Goal: Navigation & Orientation: Find specific page/section

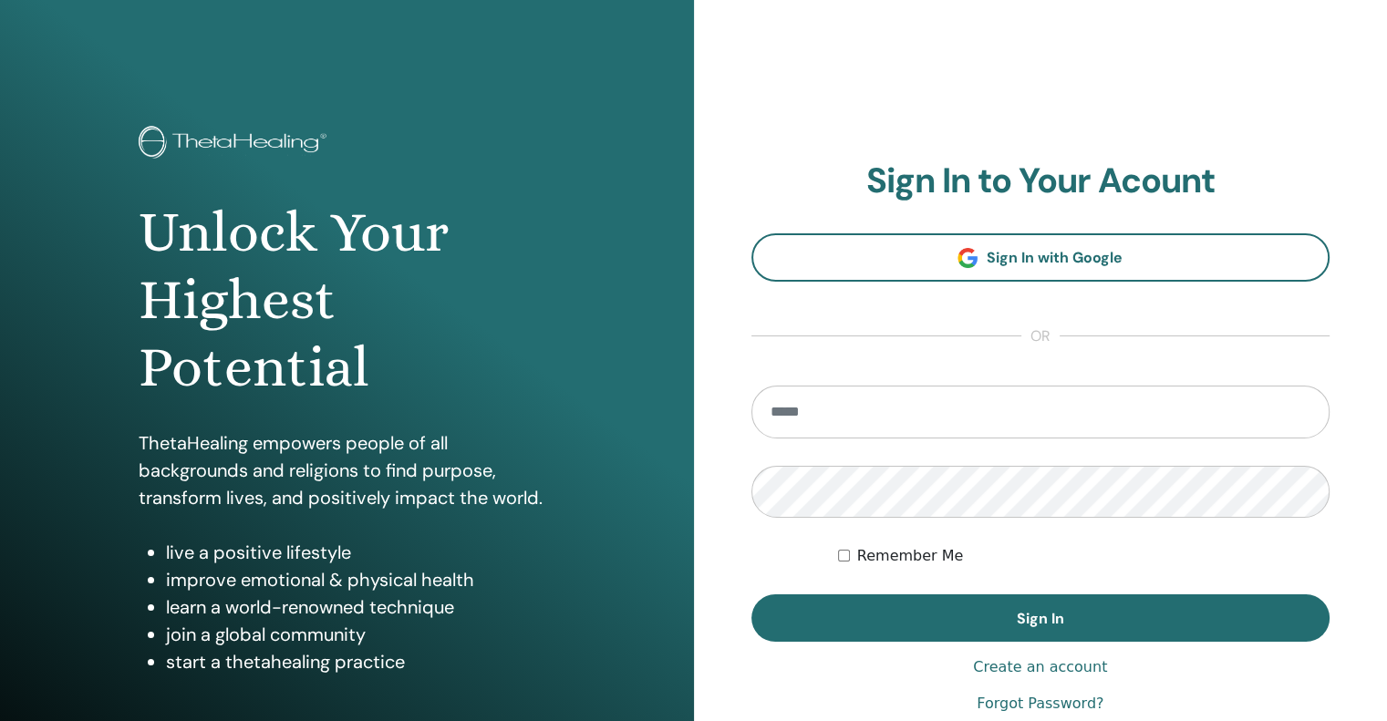
click at [809, 405] on input "email" at bounding box center [1040, 412] width 579 height 53
type input "**********"
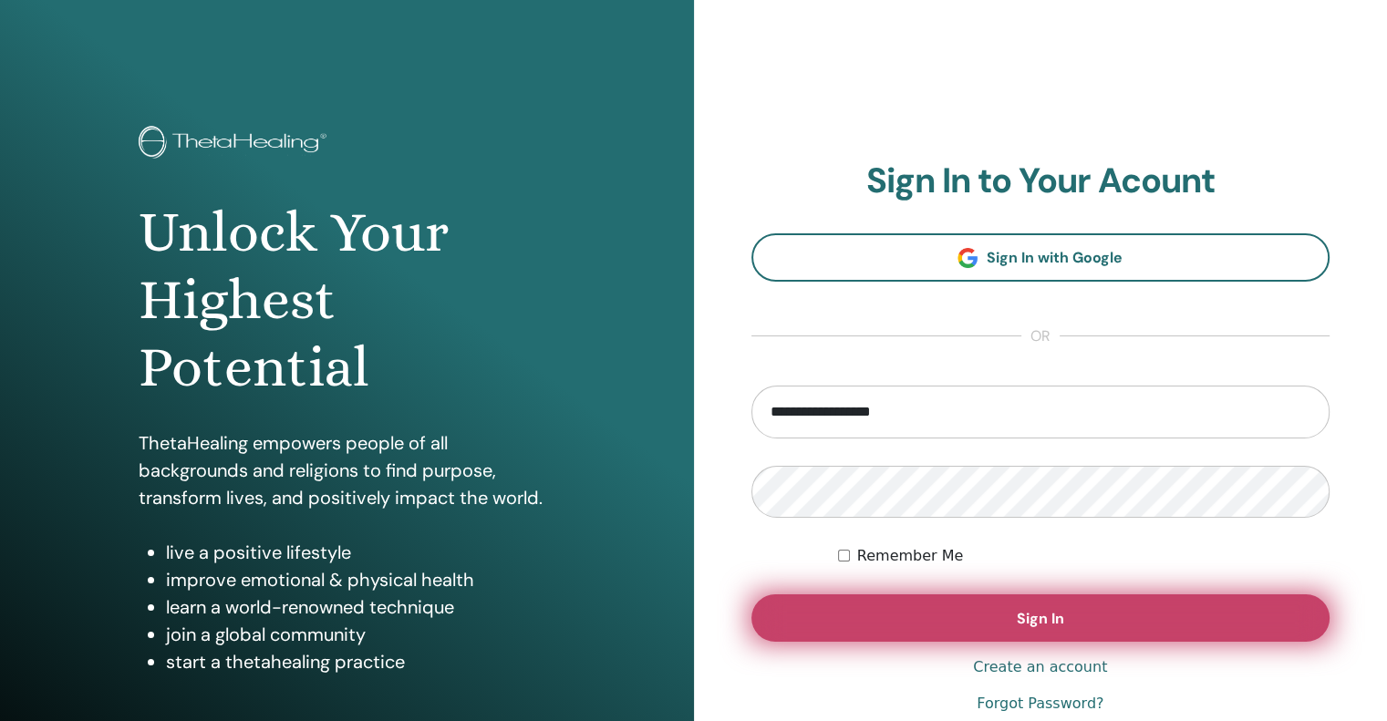
click at [1051, 623] on span "Sign In" at bounding box center [1040, 618] width 47 height 19
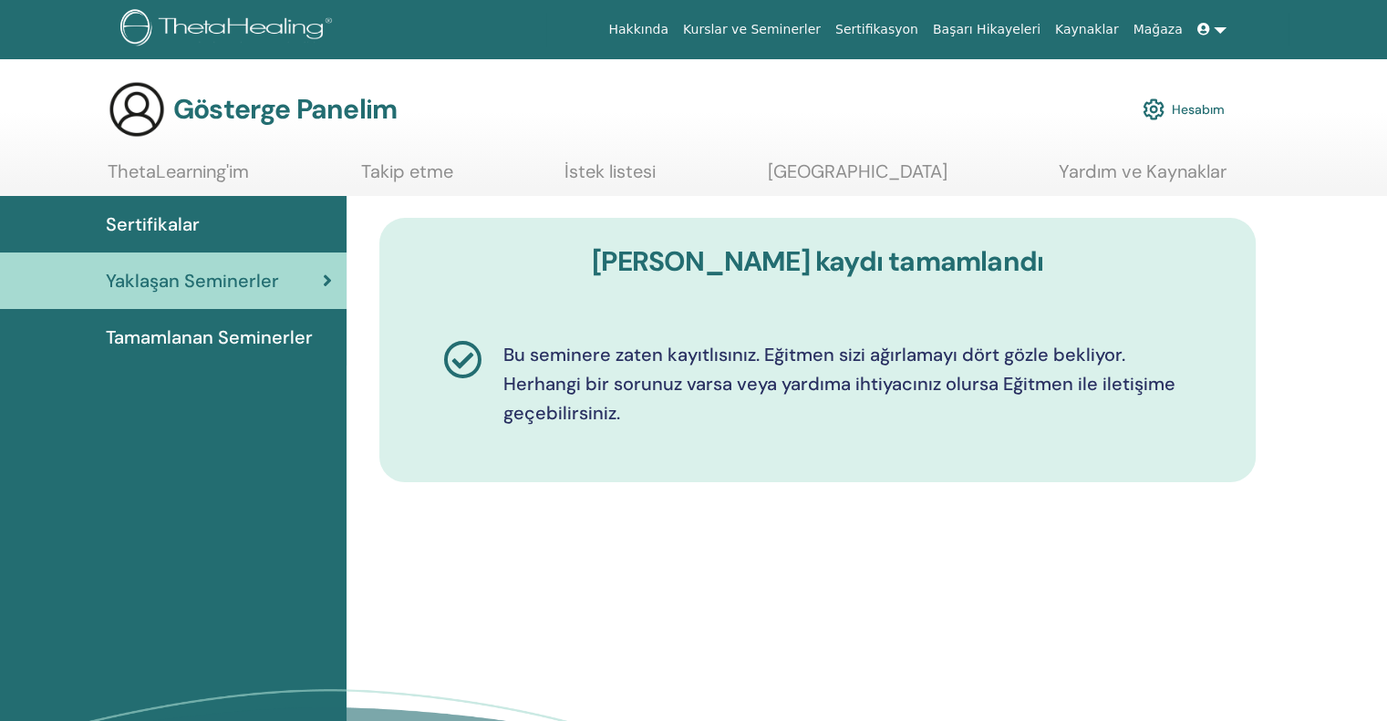
click at [1011, 499] on div "Seminer kaydı tamamlandı Bu seminere zaten kayıtlısınız. Eğitmen sizi ağırlamay…" at bounding box center [817, 364] width 920 height 336
click at [153, 336] on font "Tamamlanan Seminerler" at bounding box center [209, 338] width 207 height 24
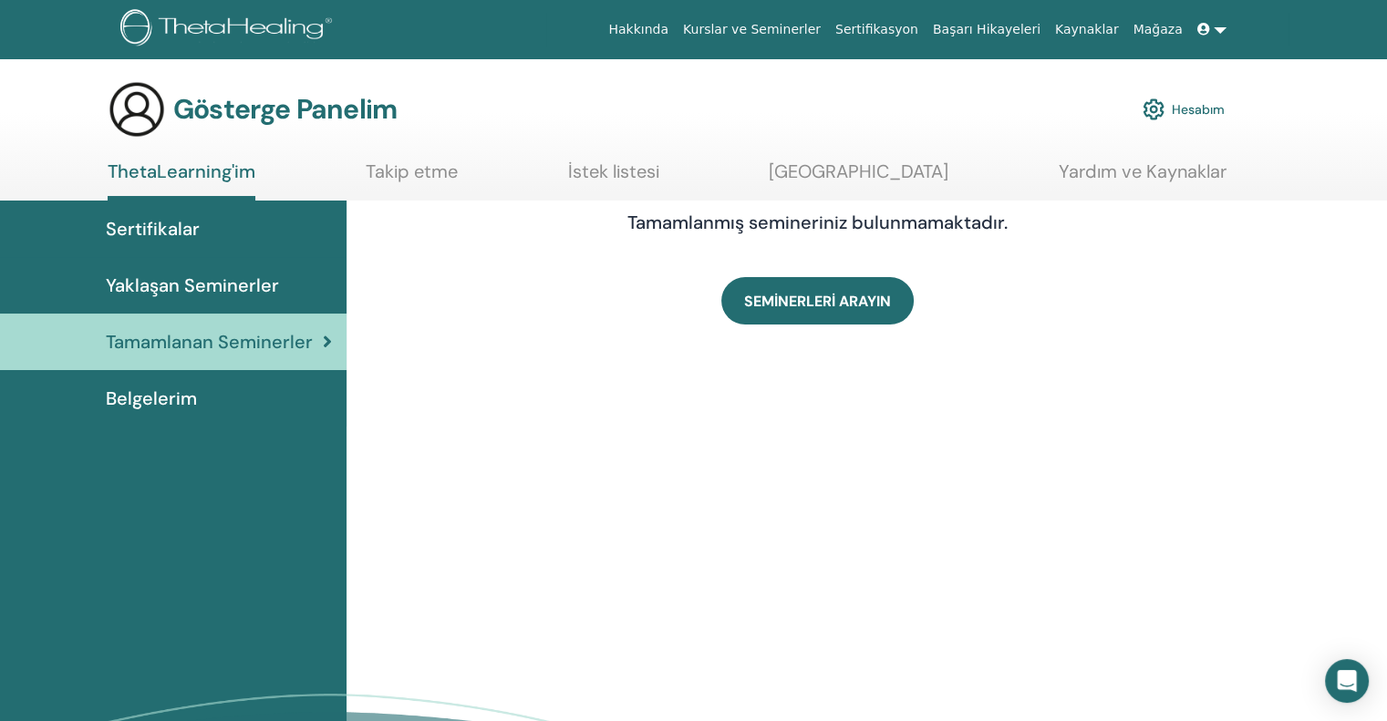
click at [965, 447] on div "Tamamlanmış semineriniz bulunmamaktadır. SEMİNERLERİ ARAYIN" at bounding box center [867, 539] width 1041 height 676
click at [147, 222] on font "Sertifikalar" at bounding box center [153, 229] width 94 height 24
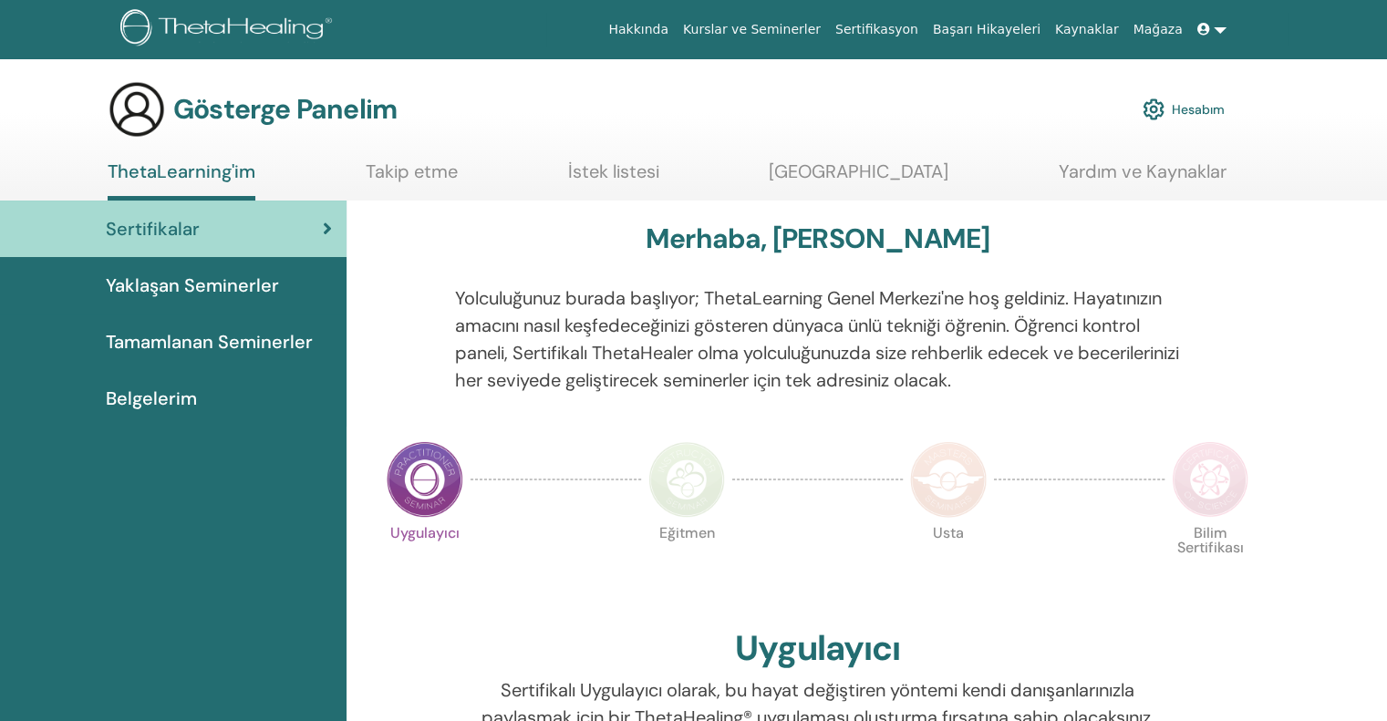
click at [1169, 333] on p "Yolculuğunuz burada başlıyor; ThetaLearning Genel Merkezi'ne hoş geldiniz. Haya…" at bounding box center [818, 339] width 726 height 109
click at [171, 238] on font "Sertifikalar" at bounding box center [153, 229] width 94 height 24
click at [511, 242] on div "Merhaba, Neriman Gül" at bounding box center [817, 243] width 876 height 40
click at [1212, 32] on span at bounding box center [1205, 29] width 16 height 15
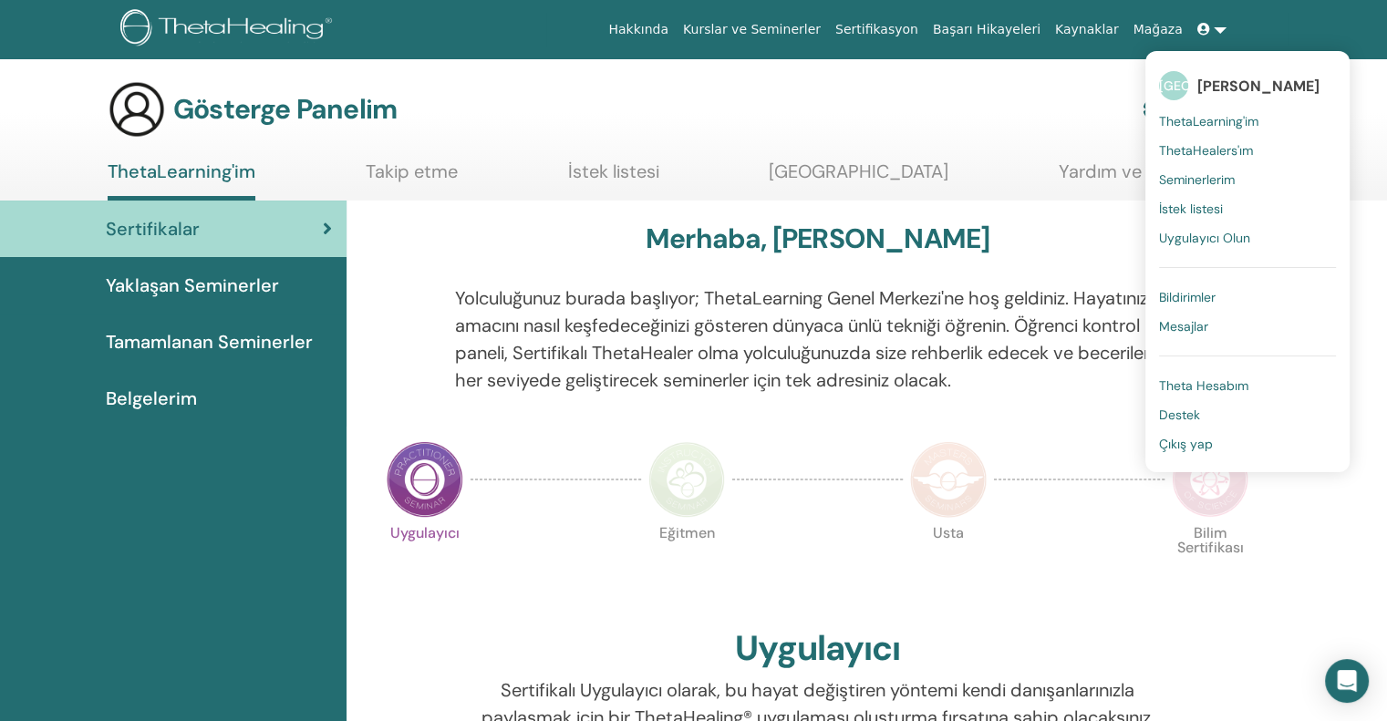
click at [1212, 32] on span at bounding box center [1205, 29] width 16 height 15
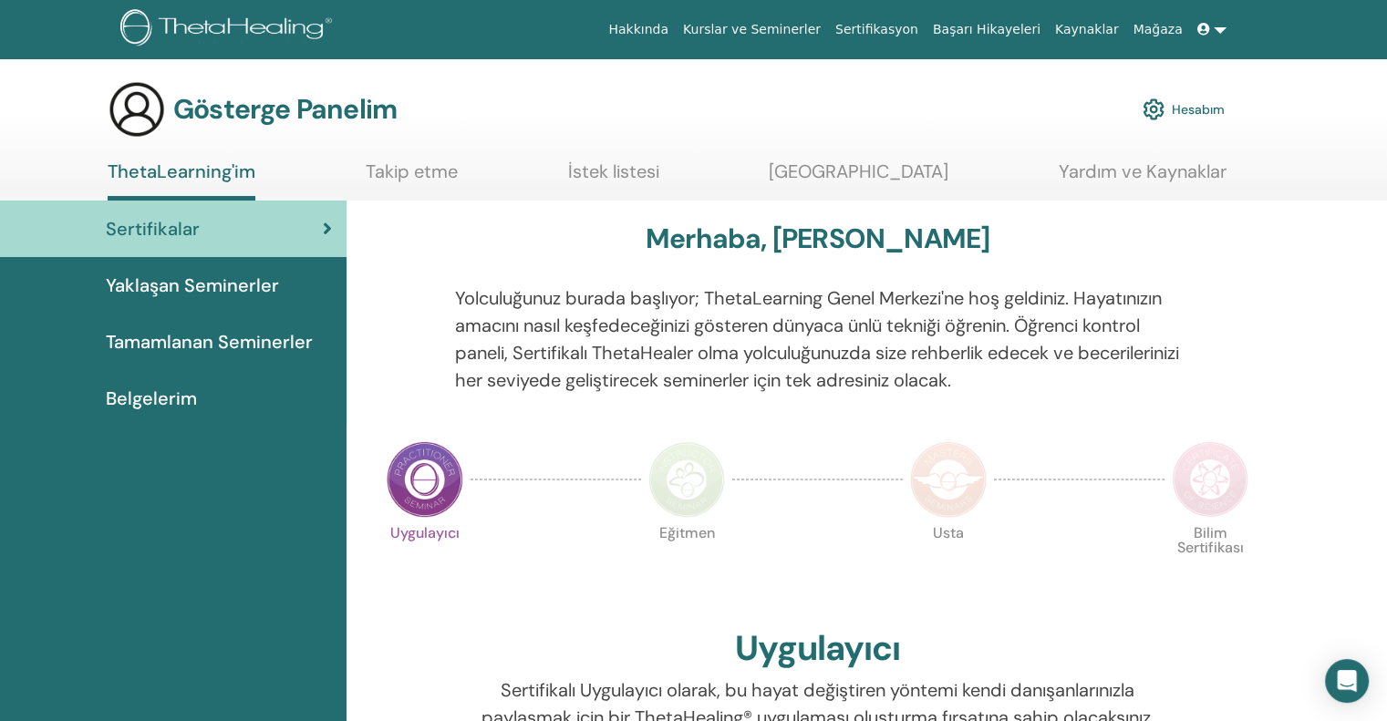
click at [507, 253] on div "Merhaba, Neriman Gül" at bounding box center [817, 243] width 876 height 40
click at [1219, 38] on link at bounding box center [1212, 30] width 44 height 34
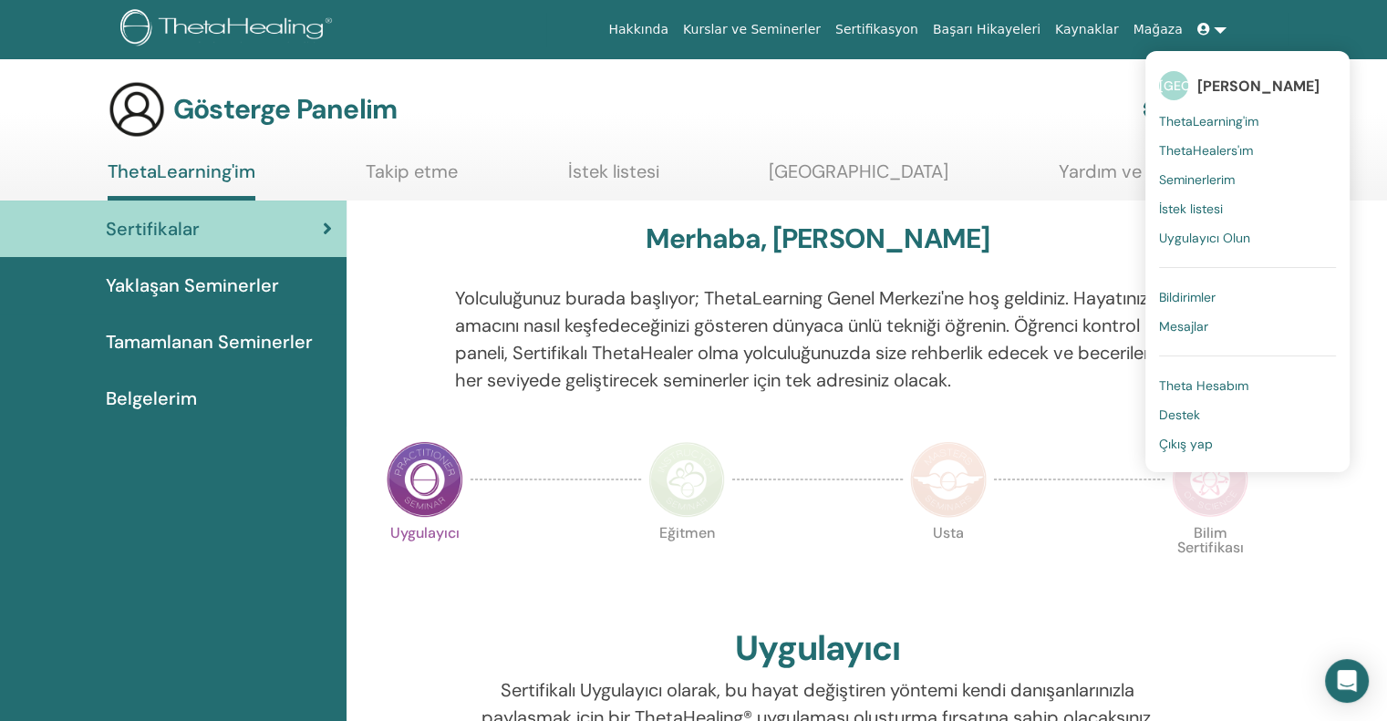
click at [1219, 38] on link at bounding box center [1212, 30] width 44 height 34
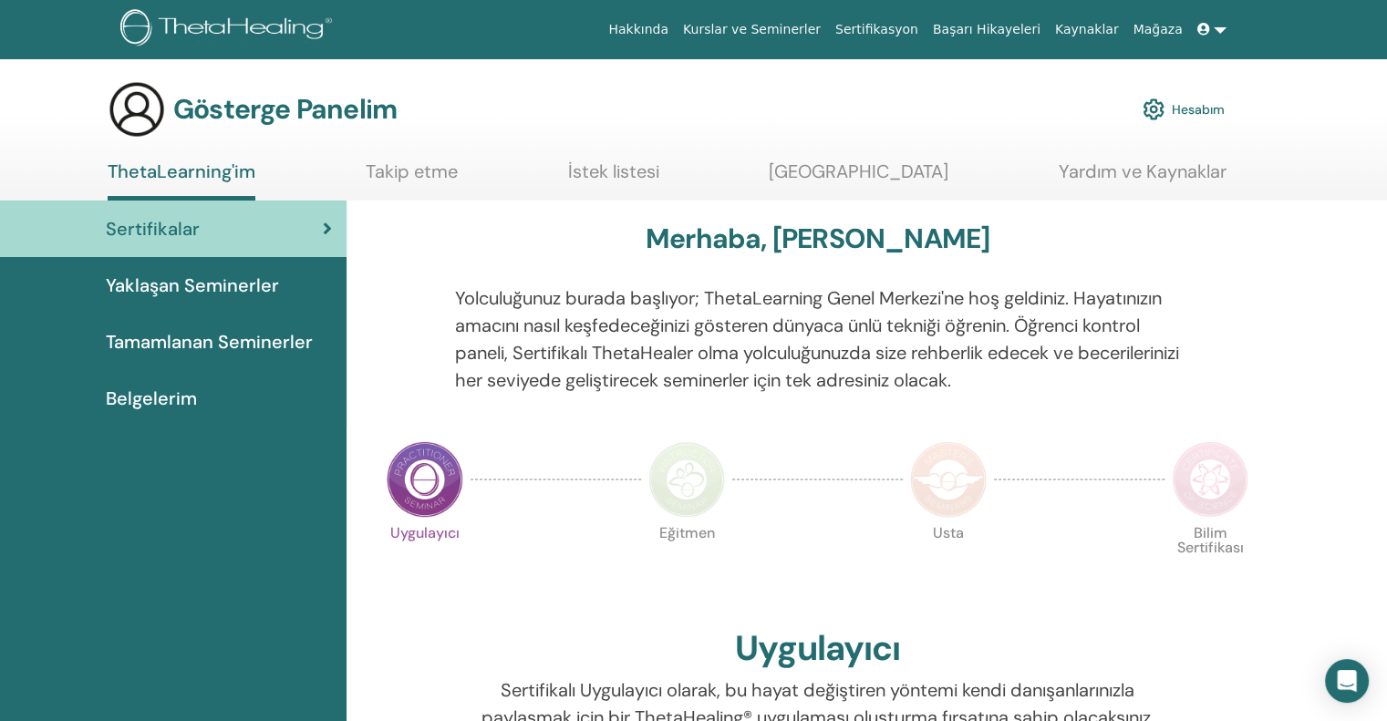
click at [467, 243] on div "Merhaba, Neriman Gül" at bounding box center [817, 243] width 876 height 40
click at [153, 382] on link "Belgelerim" at bounding box center [173, 398] width 347 height 57
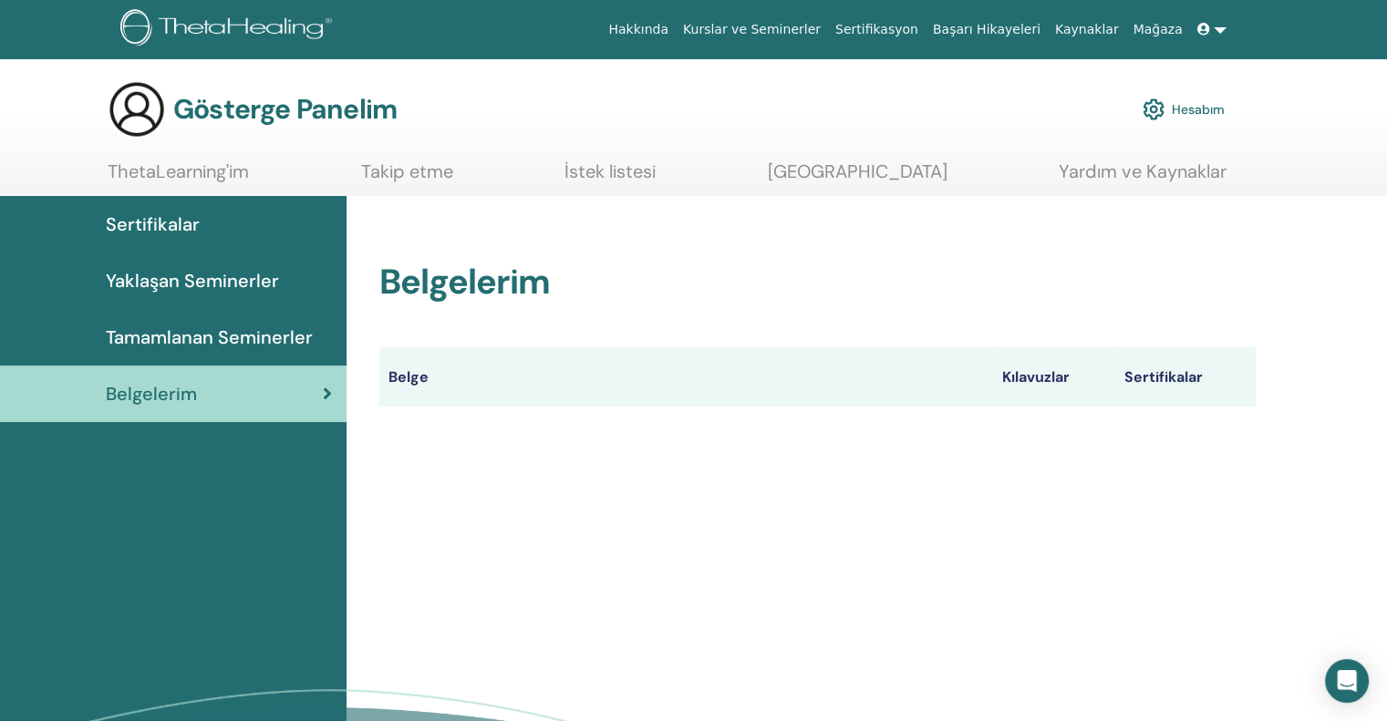
click at [865, 315] on div "Belgelerim Belge Kılavuzlar Sertifikalar" at bounding box center [817, 334] width 876 height 145
click at [860, 172] on font "[GEOGRAPHIC_DATA]" at bounding box center [858, 172] width 180 height 24
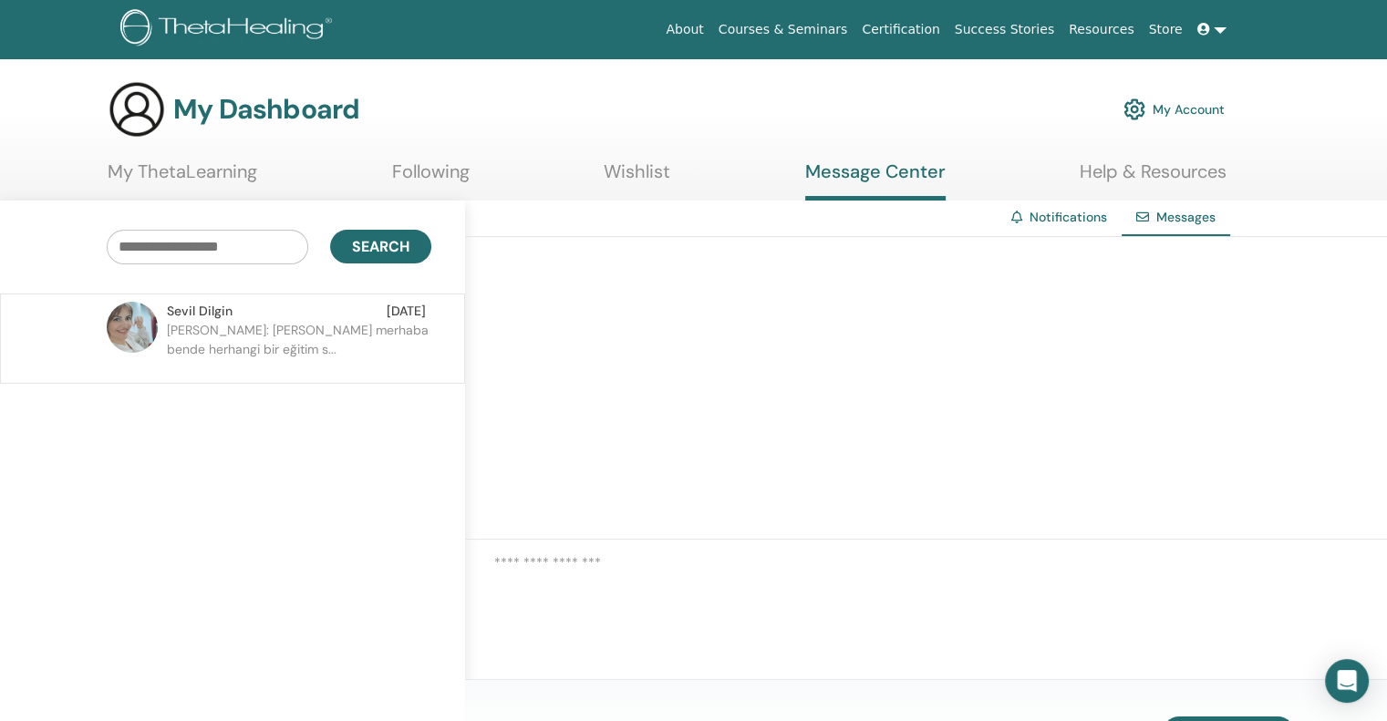
click at [314, 342] on p "Neriman Gül: Sevil Hanım merhaba bende herhangi bir eğitim s..." at bounding box center [299, 348] width 264 height 55
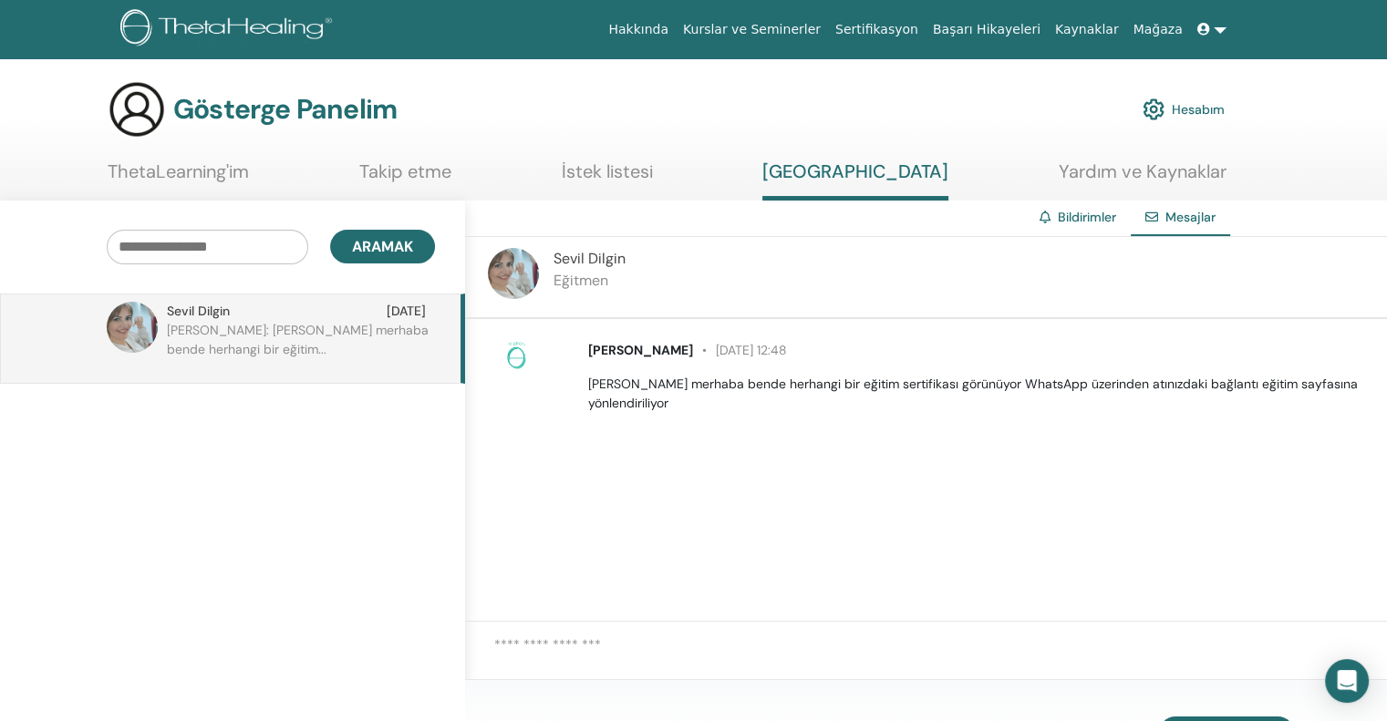
click at [169, 174] on font "ThetaLearning'im" at bounding box center [178, 172] width 141 height 24
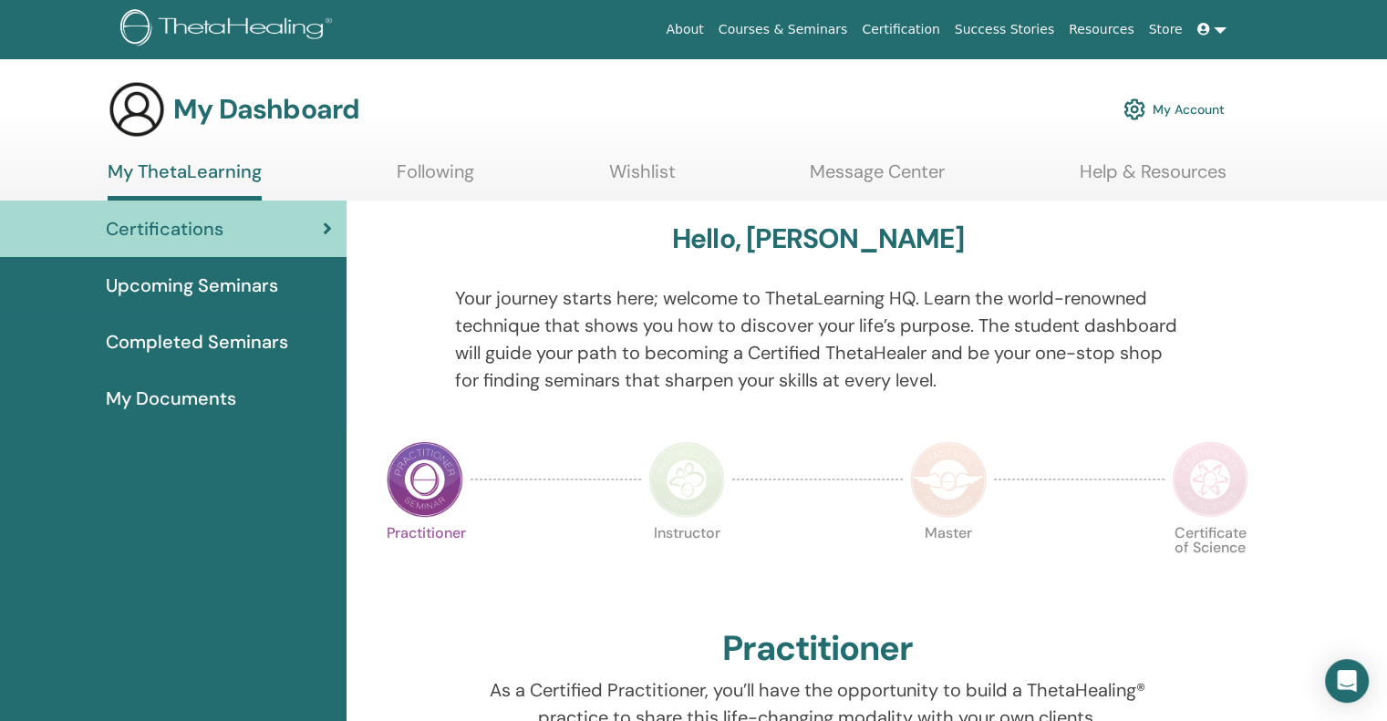
click at [166, 280] on span "Upcoming Seminars" at bounding box center [192, 285] width 172 height 27
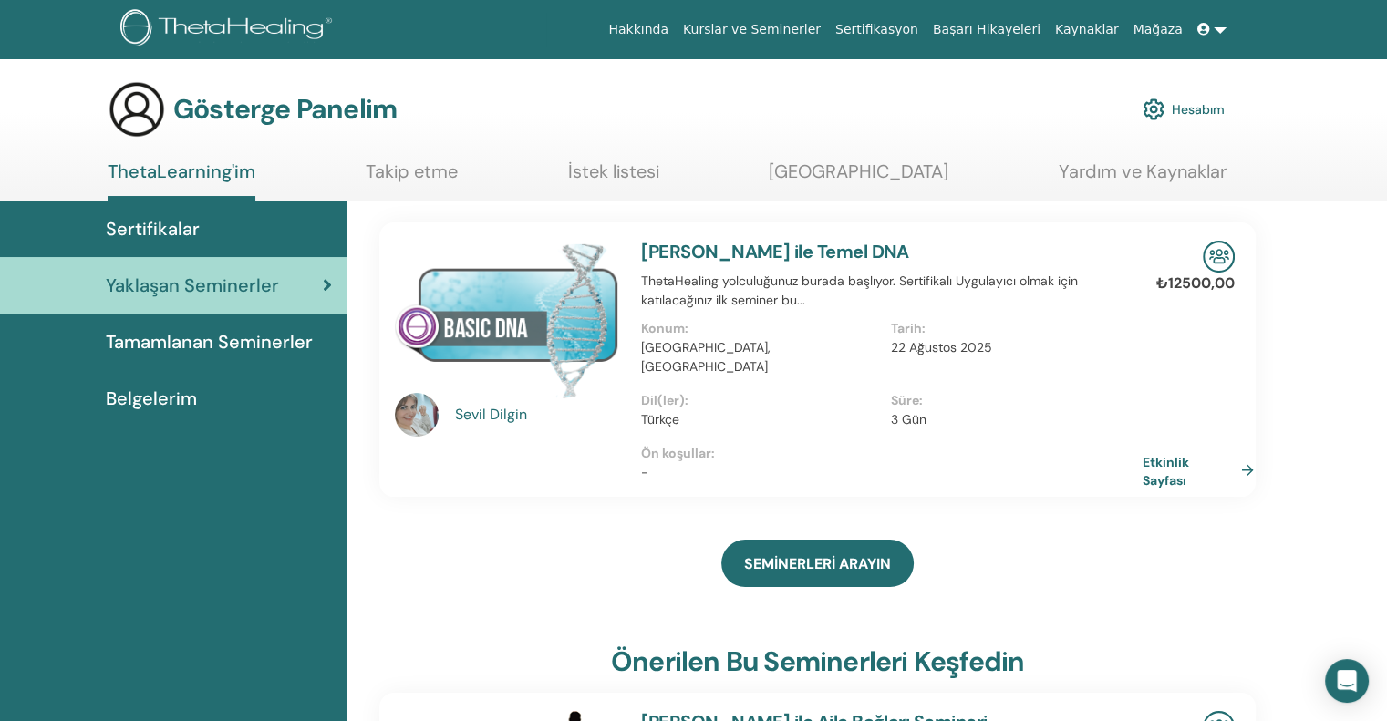
click at [1166, 454] on font "Etkinlik Sayfası" at bounding box center [1166, 471] width 47 height 34
click at [654, 174] on font "İstek listesi" at bounding box center [613, 172] width 91 height 24
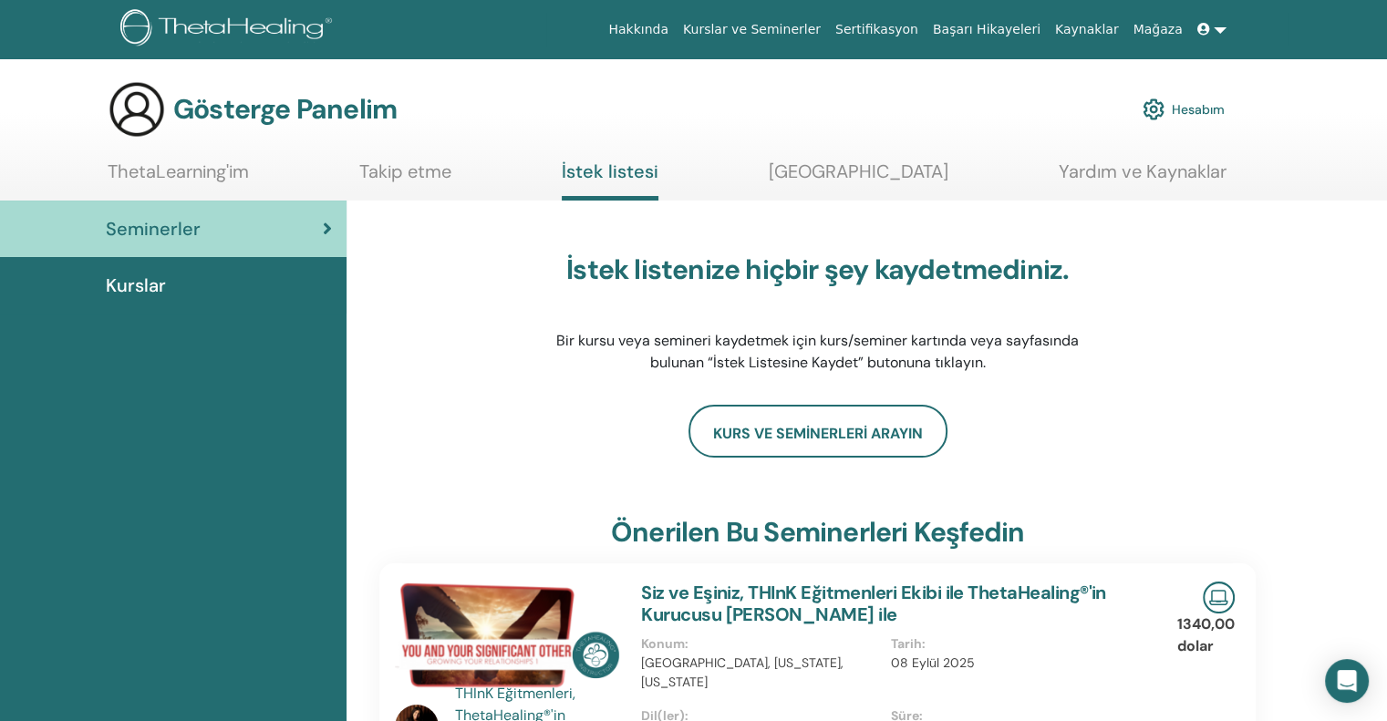
click at [1184, 393] on div "İstek listenize hiçbir şey kaydetmediniz. Bir kursu veya semineri kaydetmek içi…" at bounding box center [817, 314] width 876 height 182
click at [1154, 109] on img at bounding box center [1154, 109] width 22 height 31
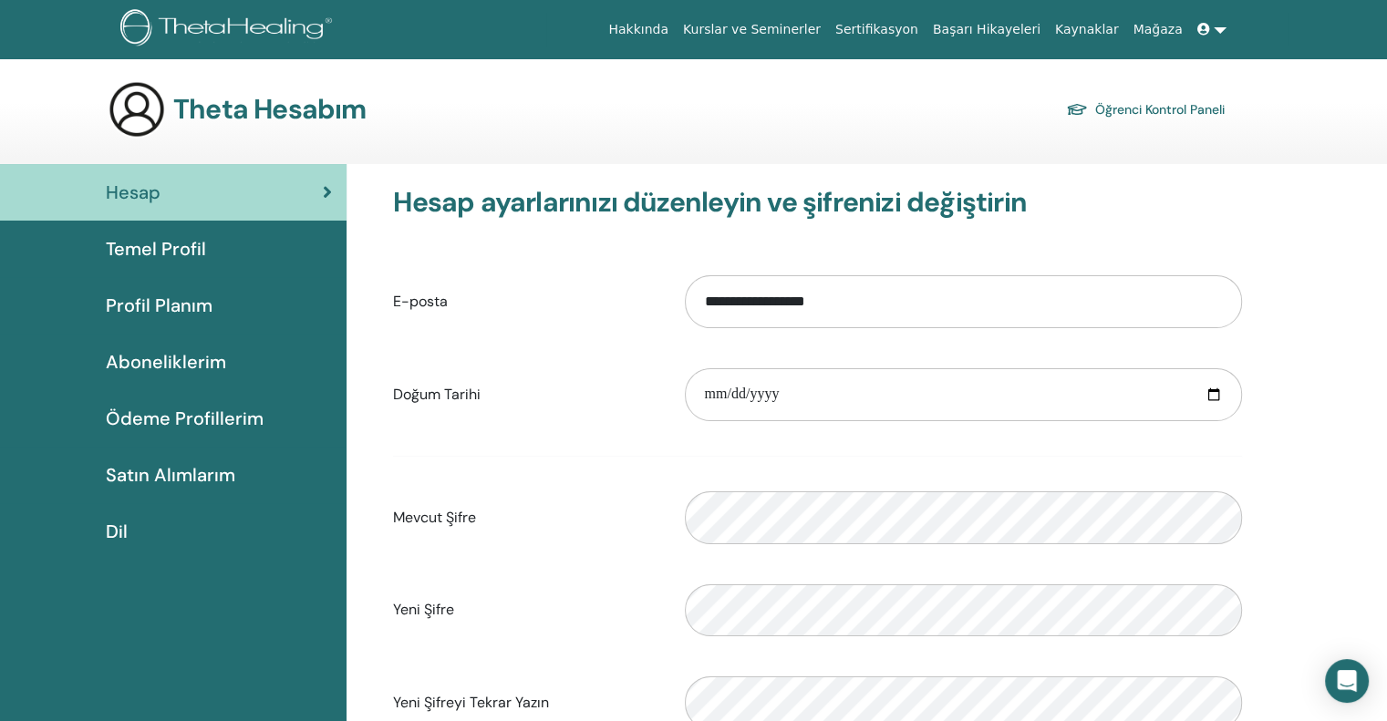
click at [206, 350] on font "Aboneliklerim" at bounding box center [166, 362] width 120 height 24
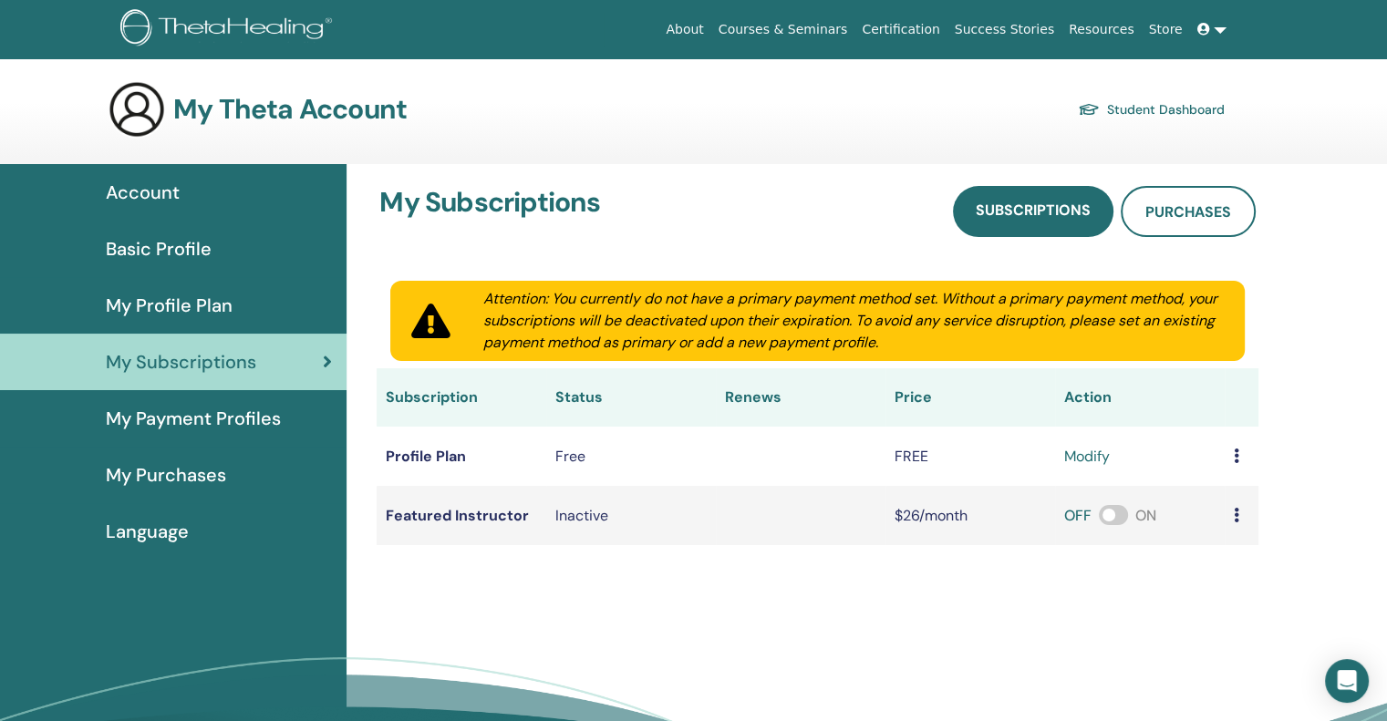
drag, startPoint x: 1344, startPoint y: 218, endPoint x: 197, endPoint y: 484, distance: 1177.8
click at [197, 484] on span "My Purchases" at bounding box center [166, 474] width 120 height 27
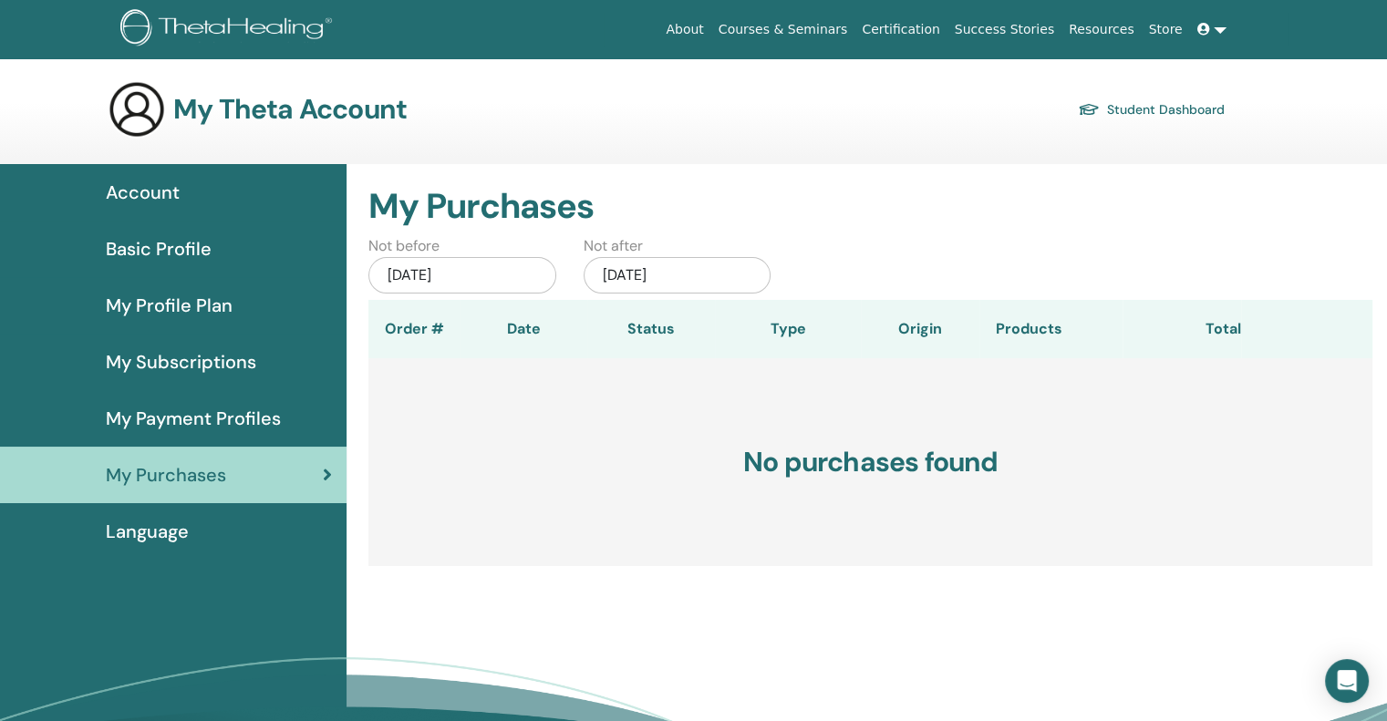
click at [212, 428] on span "My Payment Profiles" at bounding box center [193, 418] width 175 height 27
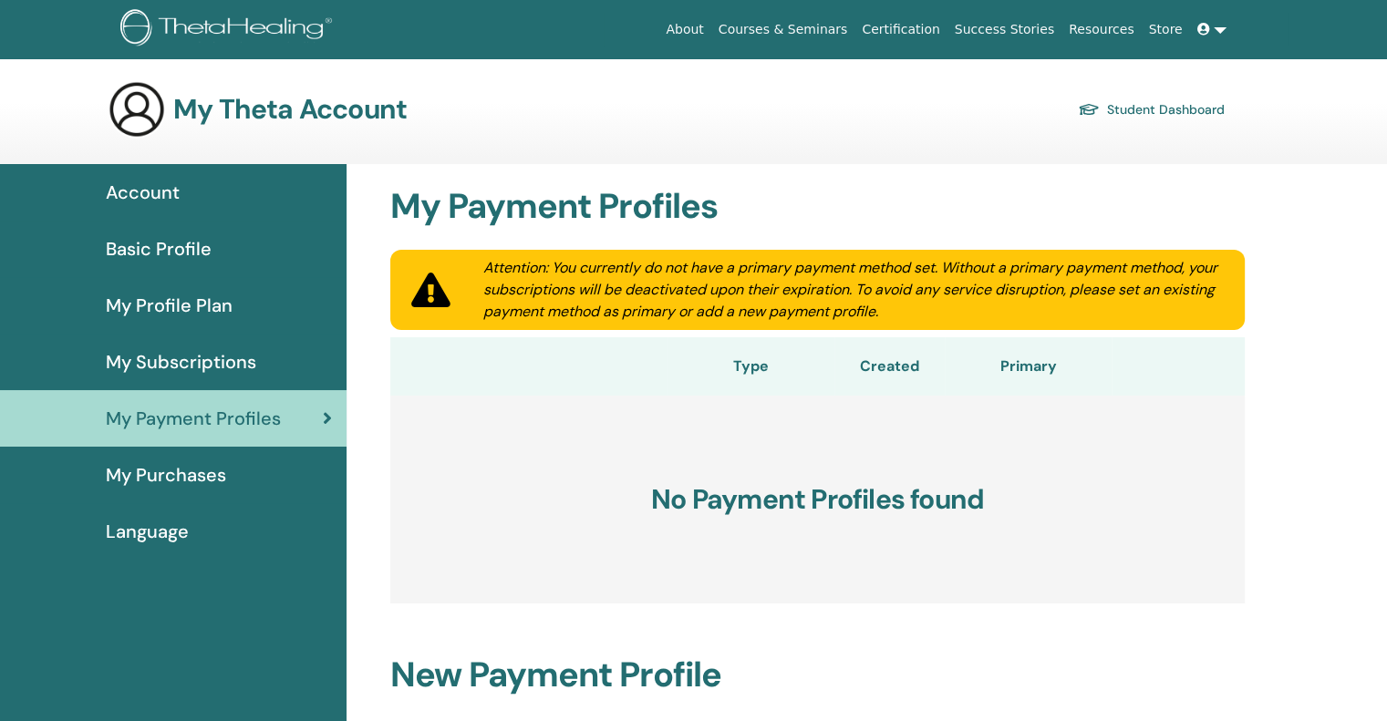
click at [172, 539] on span "Language" at bounding box center [147, 531] width 83 height 27
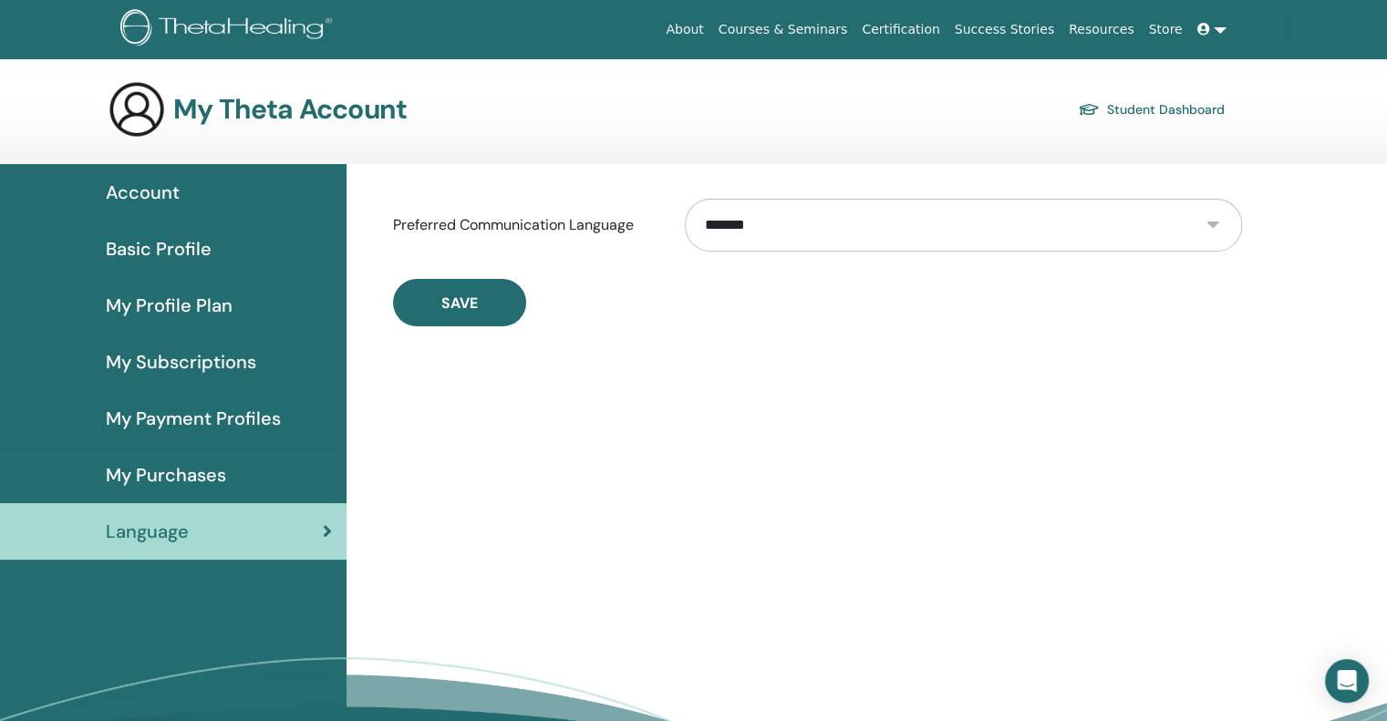
click at [781, 233] on select "**********" at bounding box center [963, 225] width 556 height 53
select select "***"
click at [685, 199] on select "**********" at bounding box center [963, 225] width 556 height 53
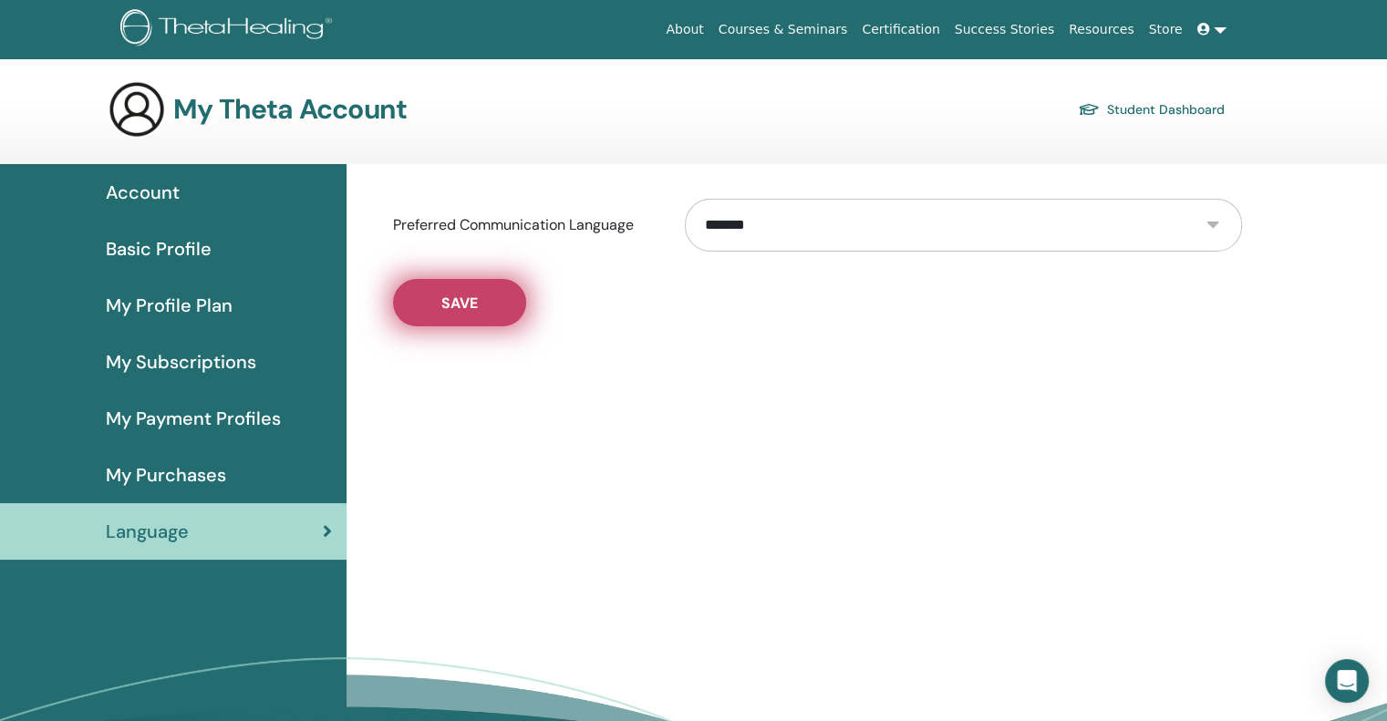
click at [457, 309] on span "Save" at bounding box center [459, 303] width 36 height 19
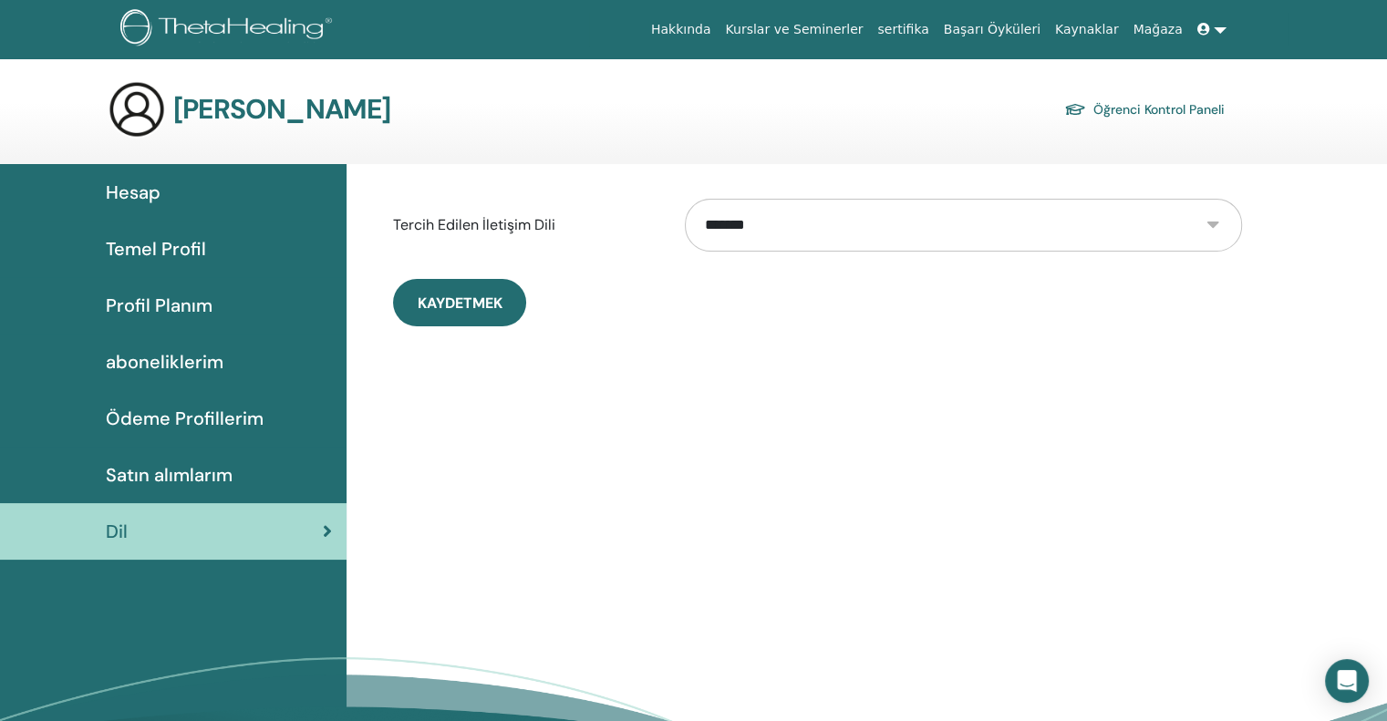
click at [135, 203] on span "Hesap" at bounding box center [133, 192] width 55 height 27
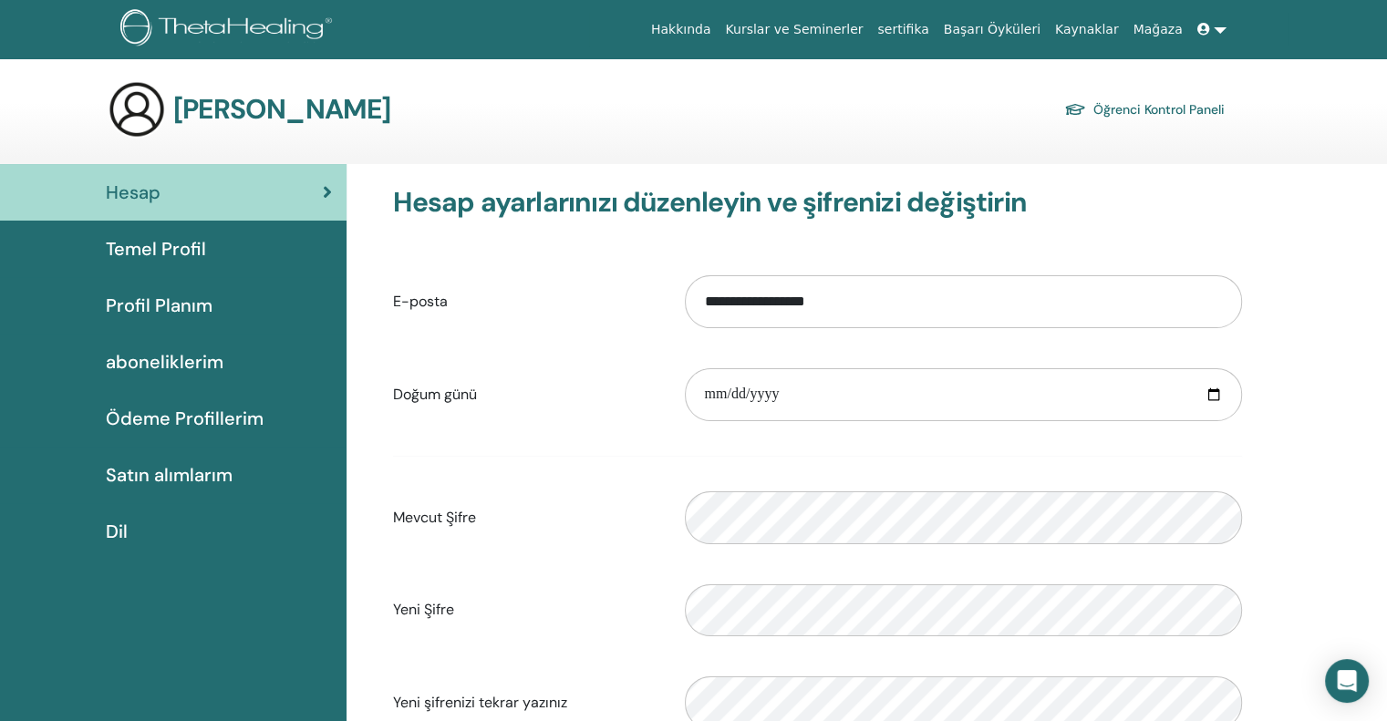
click at [167, 112] on div "[PERSON_NAME] Öğrenci Kontrol Paneli" at bounding box center [666, 109] width 1117 height 58
click at [131, 109] on img at bounding box center [137, 109] width 58 height 58
click at [233, 32] on img at bounding box center [229, 29] width 218 height 41
click at [923, 22] on link "sertifika" at bounding box center [903, 30] width 66 height 34
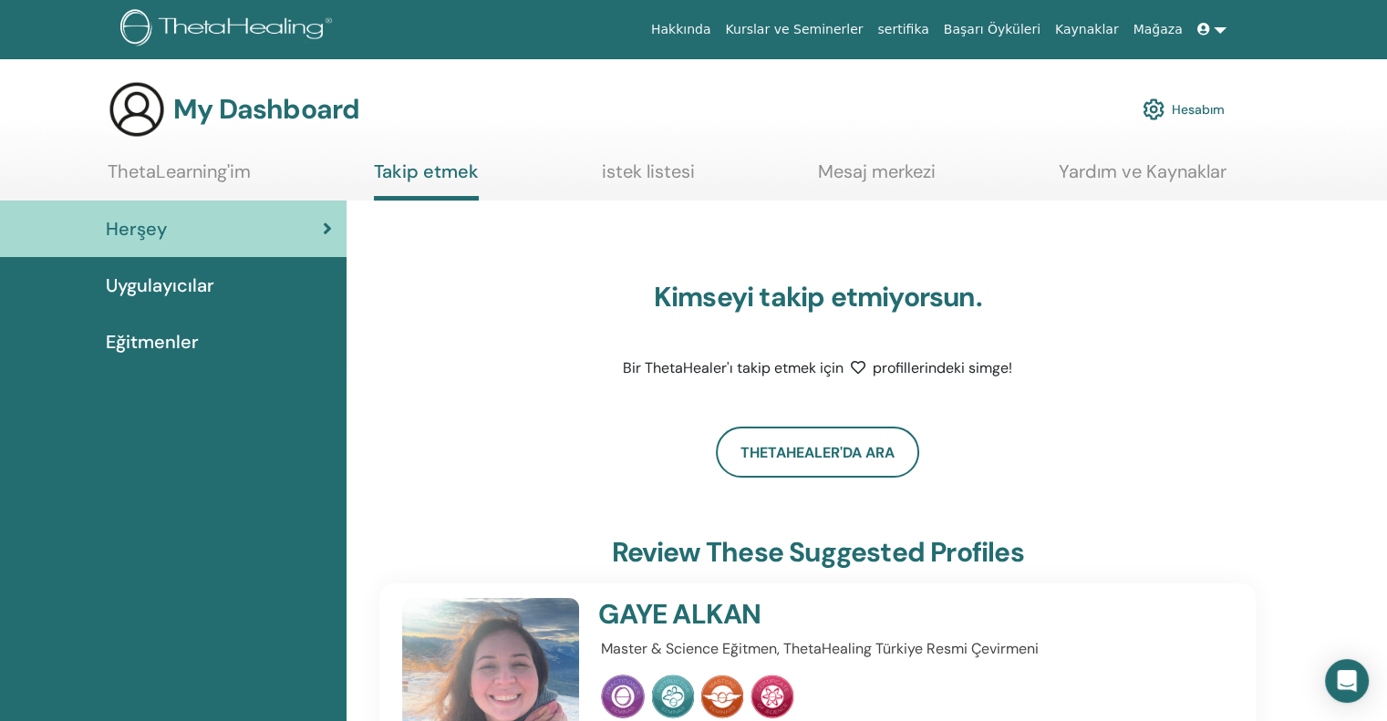
click at [213, 302] on link "Uygulayıcılar" at bounding box center [173, 285] width 347 height 57
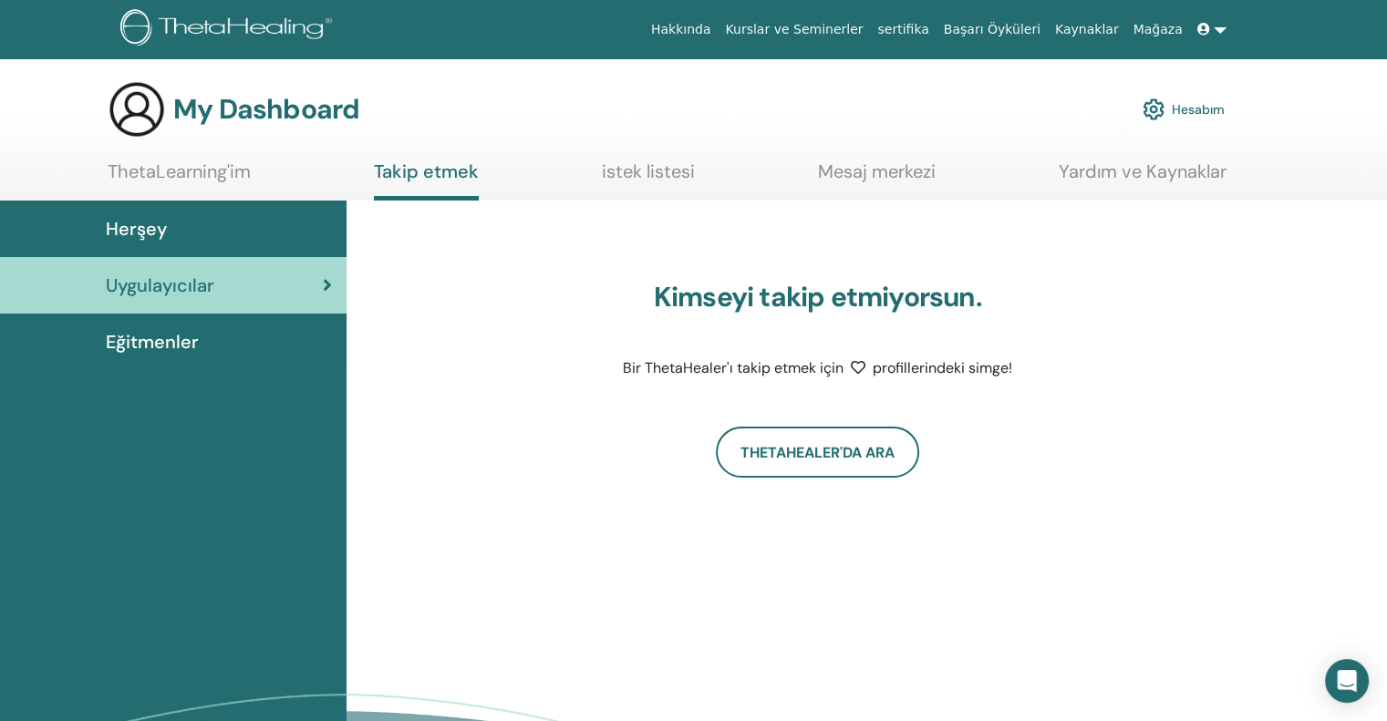
click at [204, 351] on div "Eğitmenler" at bounding box center [173, 341] width 317 height 27
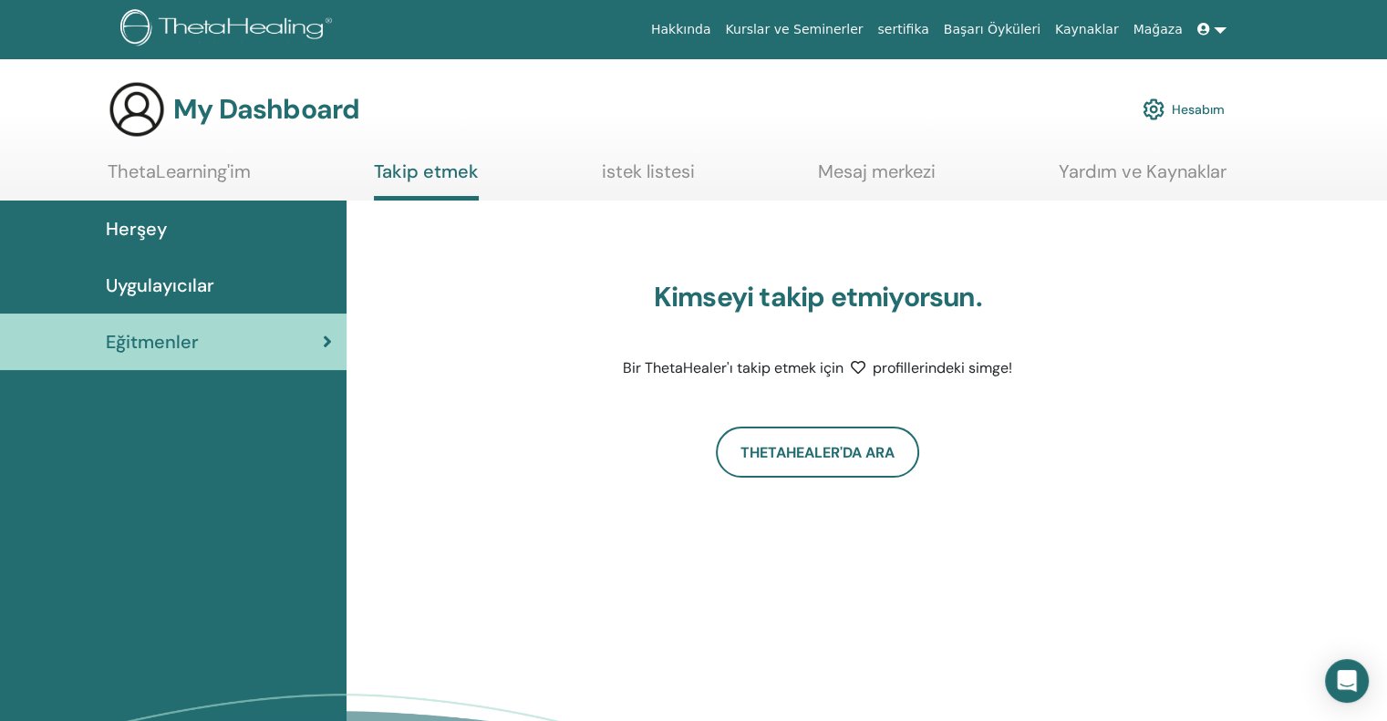
click at [183, 166] on link "ThetaLearning'im" at bounding box center [179, 179] width 143 height 36
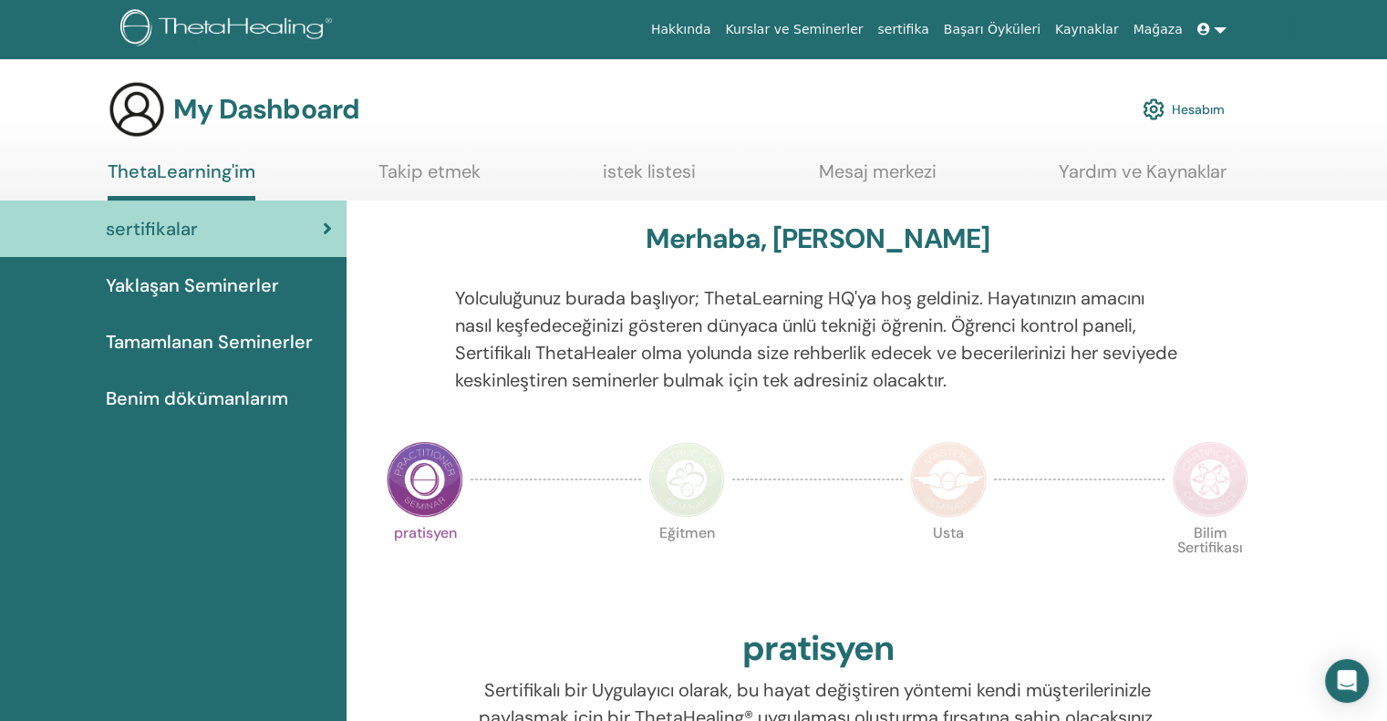
click at [207, 289] on span "Yaklaşan Seminerler" at bounding box center [192, 285] width 173 height 27
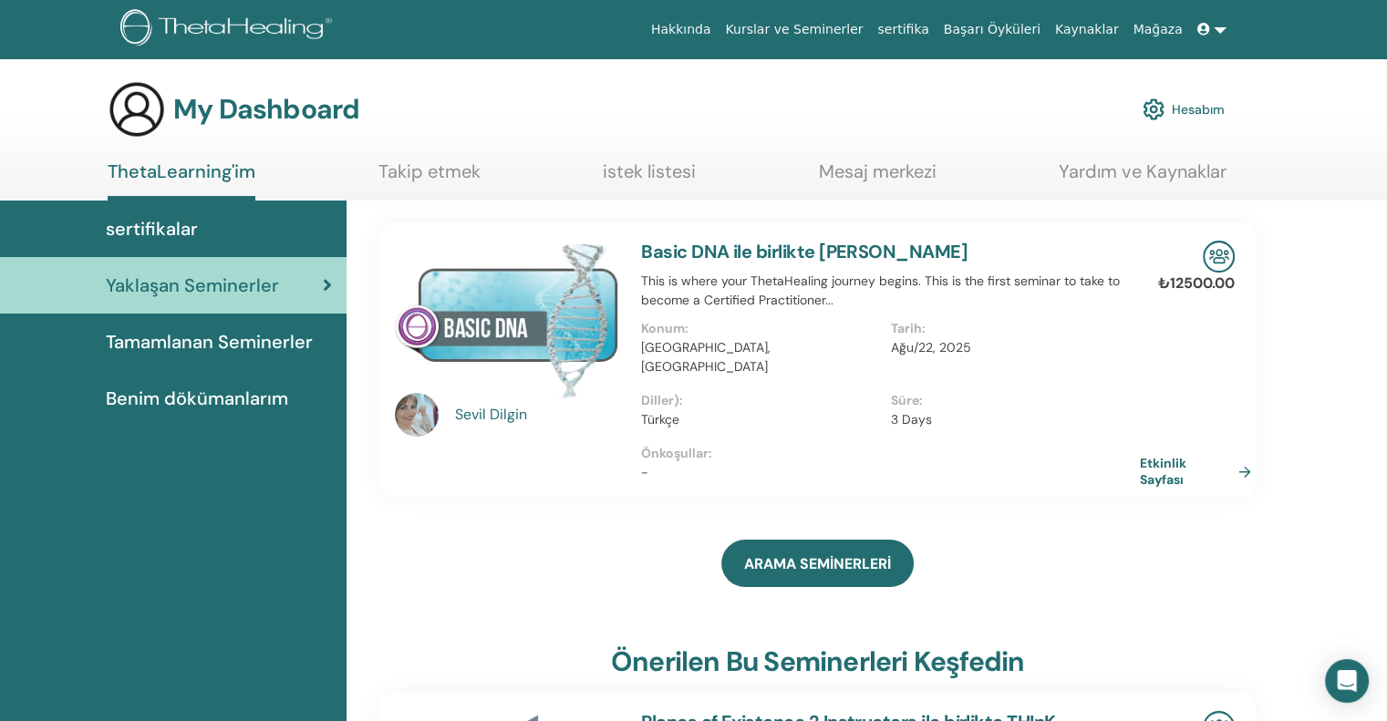
click at [255, 349] on span "Tamamlanan Seminerler" at bounding box center [209, 341] width 207 height 27
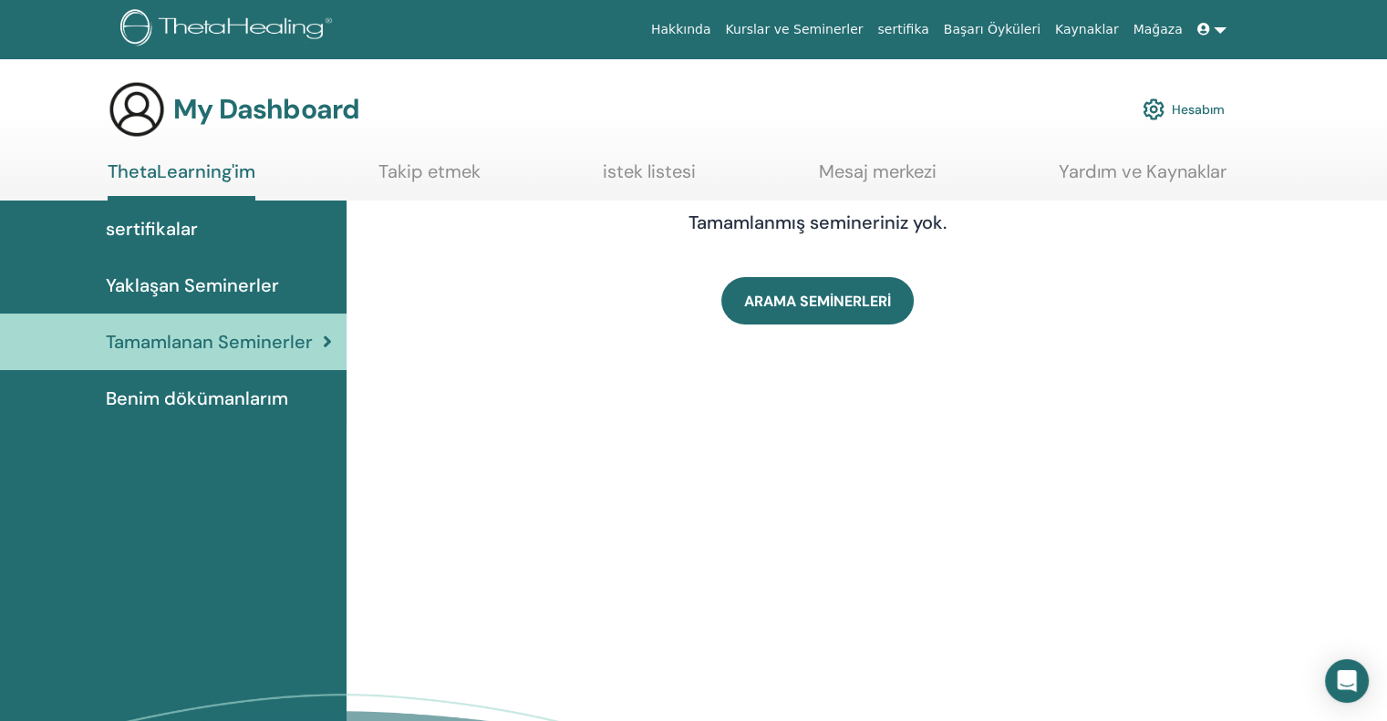
click at [238, 404] on span "Benim dökümanlarım" at bounding box center [197, 398] width 182 height 27
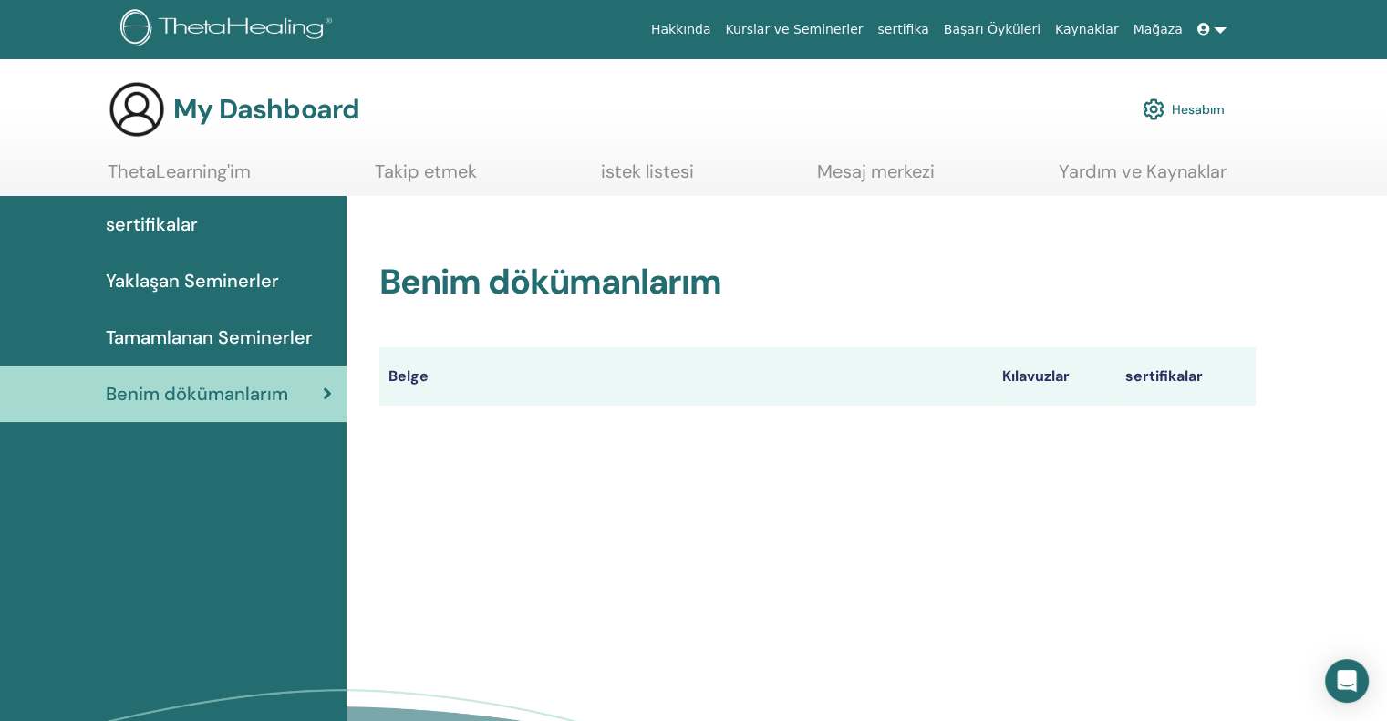
click at [184, 229] on span "sertifikalar" at bounding box center [152, 224] width 92 height 27
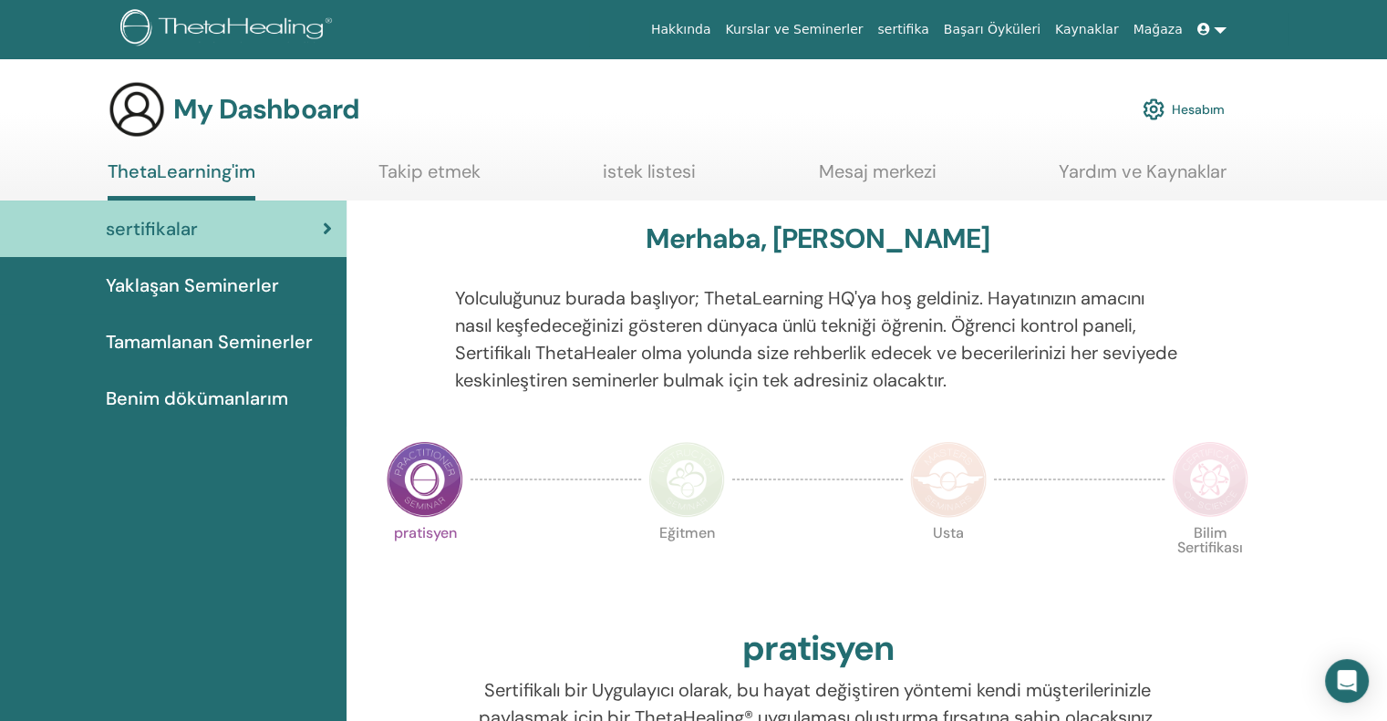
click at [1234, 28] on ul "Hakkında Kurslar ve [DEMOGRAPHIC_DATA] sertifika Başarı Öyküleri Kaynaklar [GEO…" at bounding box center [938, 30] width 699 height 34
click at [1223, 31] on link at bounding box center [1212, 30] width 44 height 34
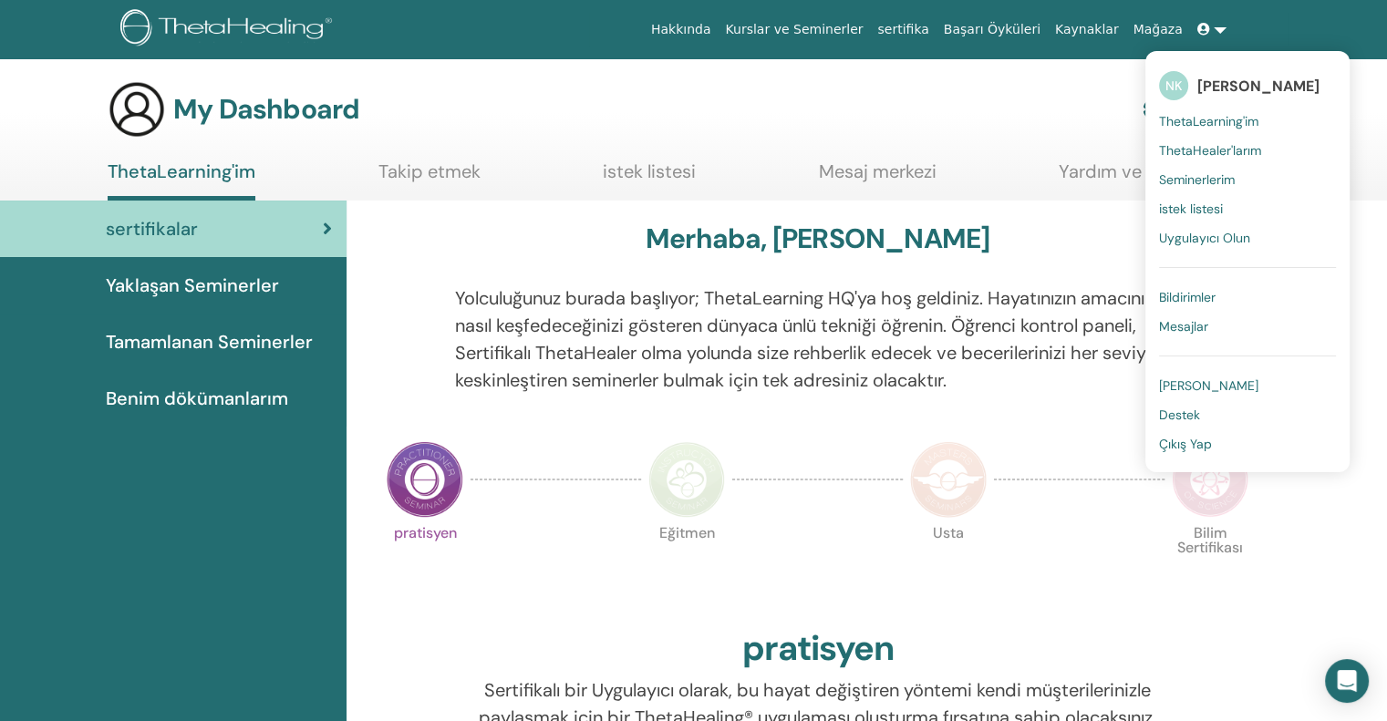
click at [1223, 31] on link at bounding box center [1212, 30] width 44 height 34
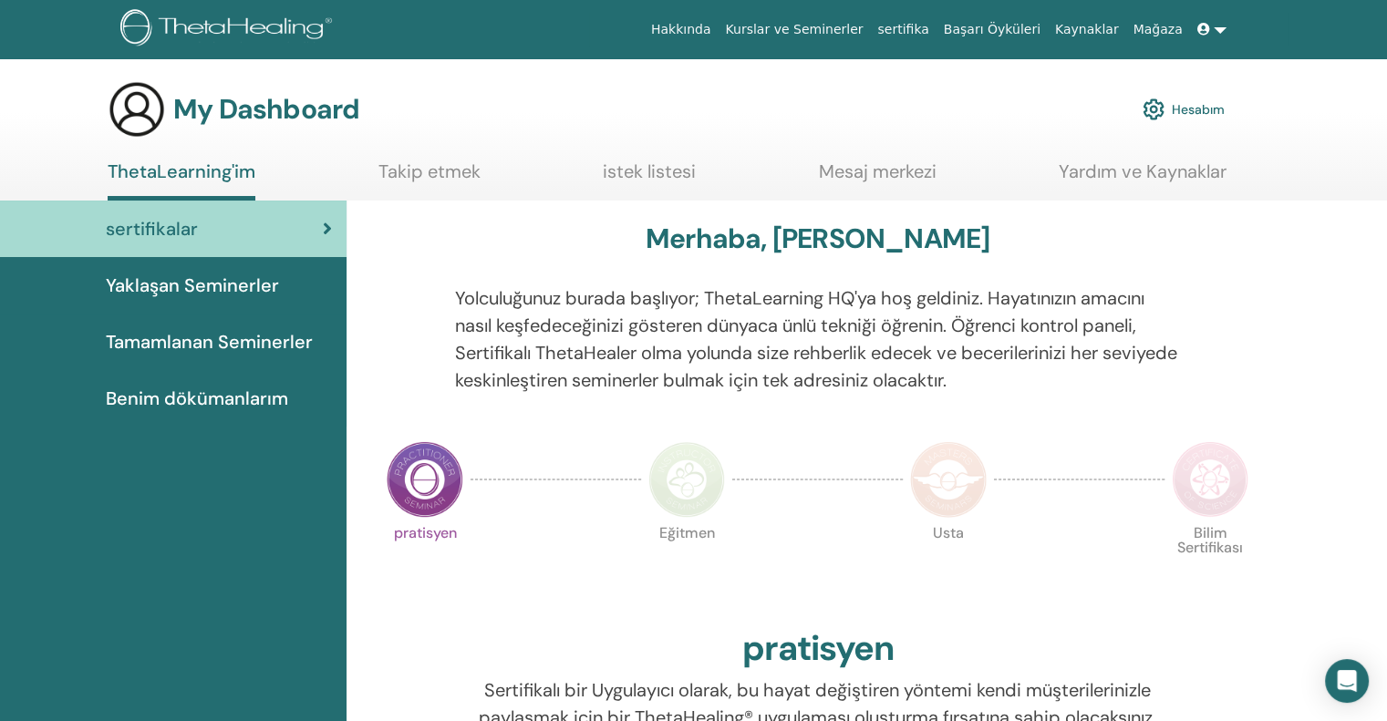
click at [1146, 27] on link "Mağaza" at bounding box center [1157, 30] width 64 height 34
